Goal: Transaction & Acquisition: Obtain resource

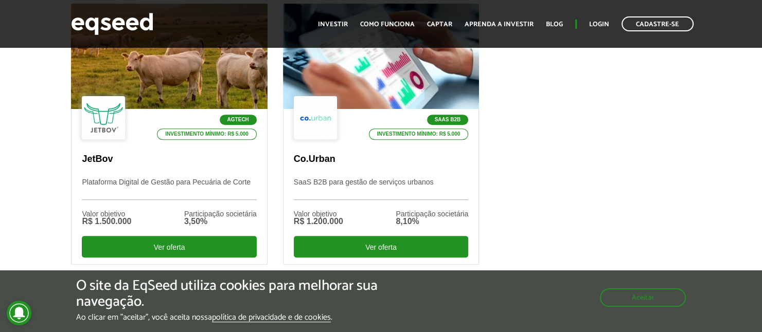
scroll to position [360, 0]
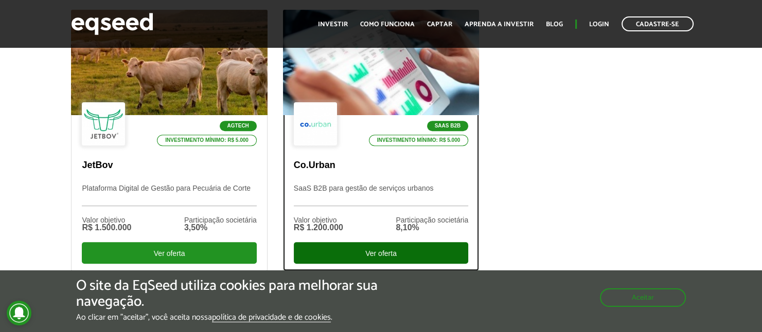
click at [360, 246] on div "Ver oferta" at bounding box center [381, 253] width 174 height 22
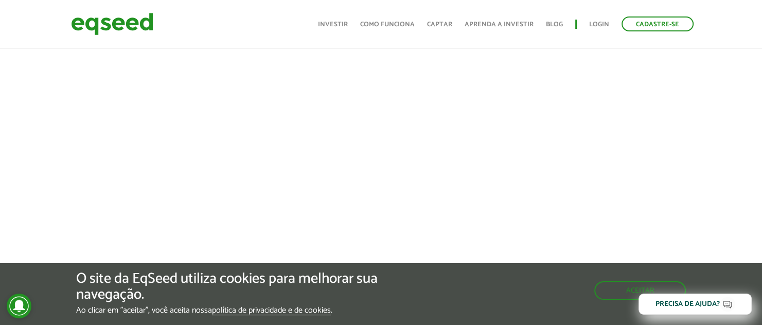
scroll to position [412, 0]
click at [639, 290] on button "Aceitar" at bounding box center [641, 289] width 90 height 16
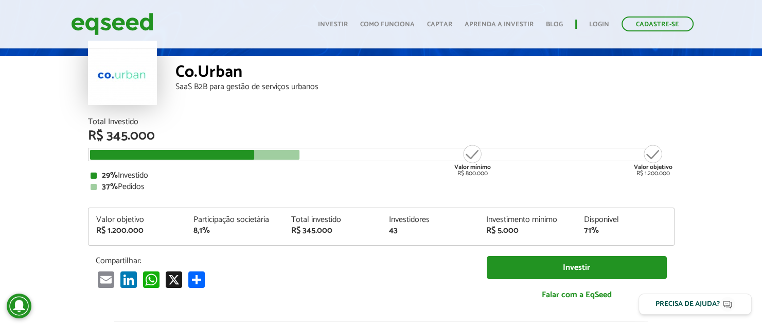
scroll to position [51, 0]
